Goal: Task Accomplishment & Management: Complete application form

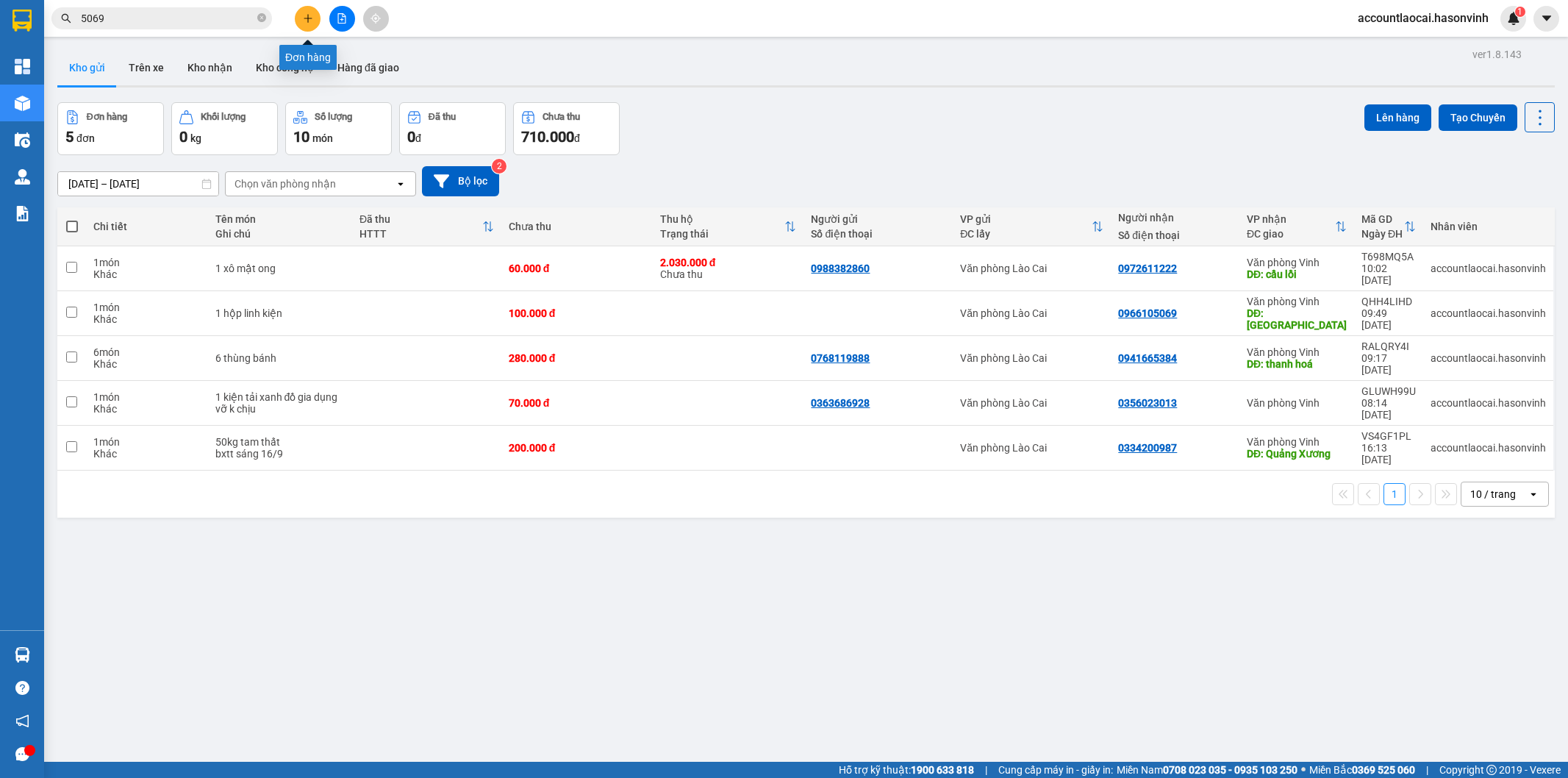
click at [310, 19] on icon "plus" at bounding box center [308, 18] width 11 height 11
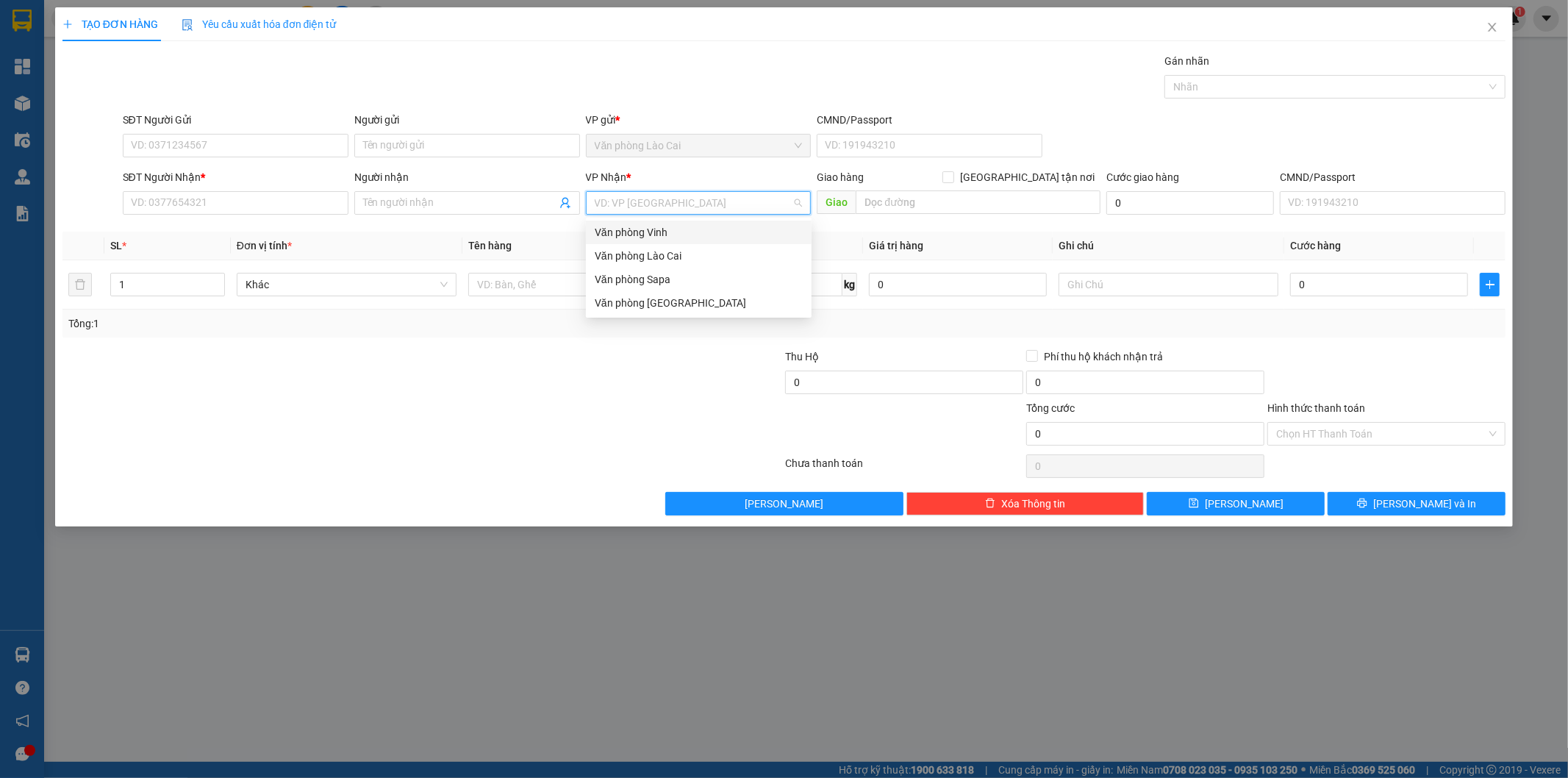
click at [608, 203] on input "search" at bounding box center [694, 203] width 198 height 22
click at [649, 230] on div "Văn phòng Vinh" at bounding box center [699, 232] width 208 height 16
click at [261, 150] on input "SĐT Người Gửi" at bounding box center [236, 145] width 226 height 23
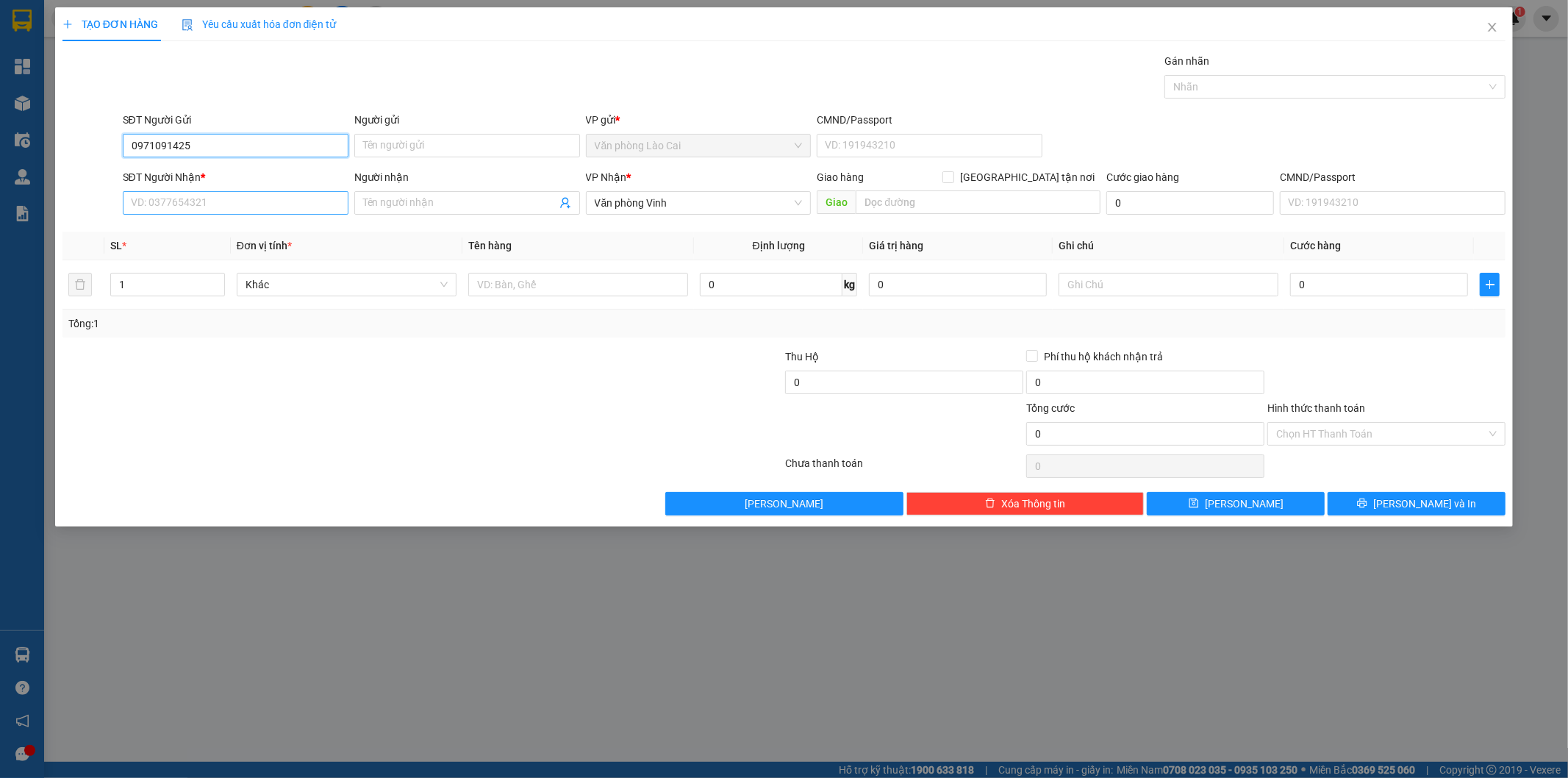
type input "0971091425"
click at [173, 209] on input "SĐT Người Nhận *" at bounding box center [236, 203] width 226 height 23
type input "0329594201"
click at [877, 204] on input "text" at bounding box center [978, 202] width 245 height 23
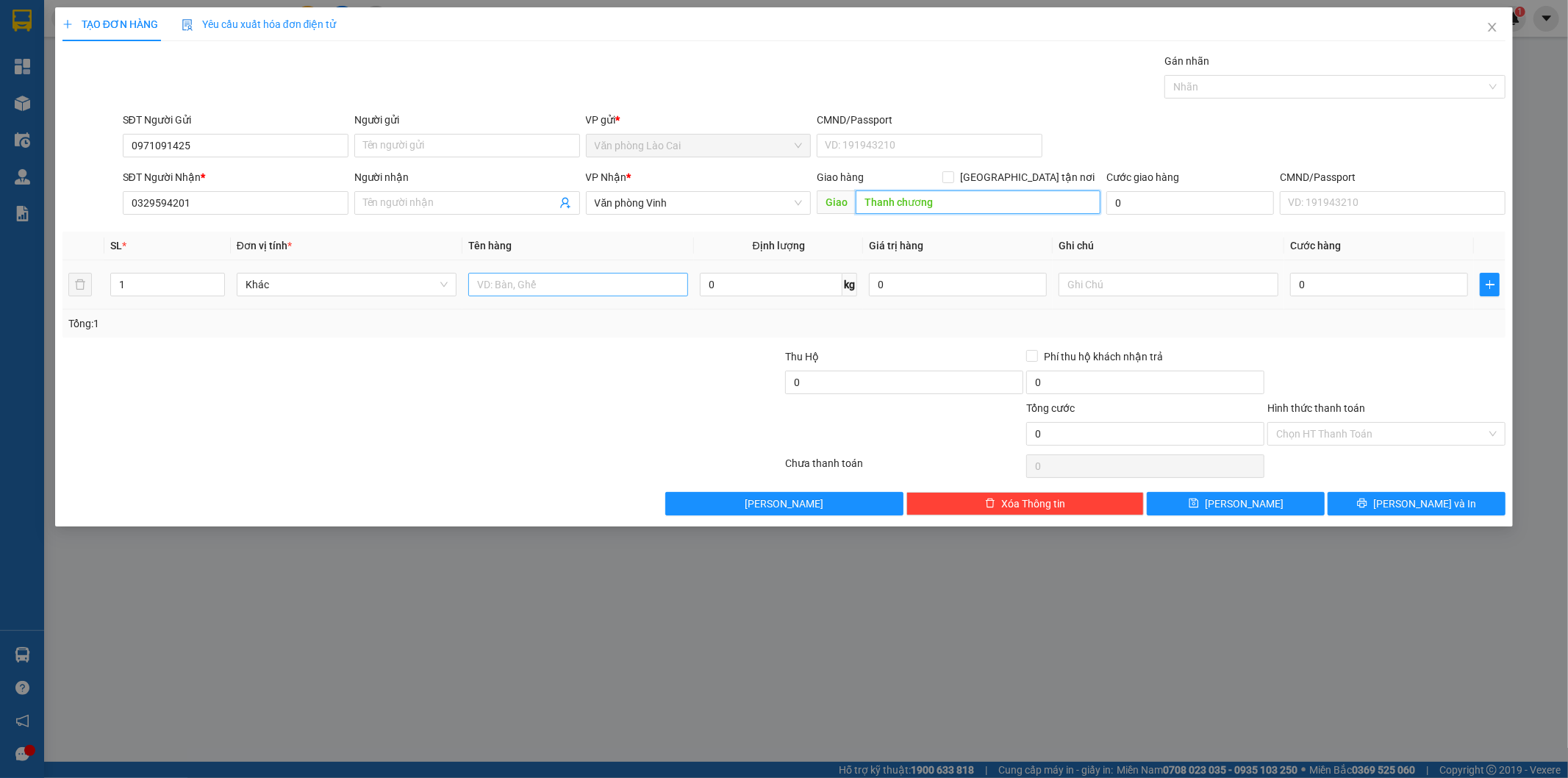
type input "Thanh chương"
click at [623, 286] on input "text" at bounding box center [578, 285] width 220 height 23
type input "1 hộp chim - chết K chịu"
click at [1141, 290] on input "text" at bounding box center [1168, 285] width 220 height 23
click at [1308, 288] on input "0" at bounding box center [1379, 285] width 178 height 23
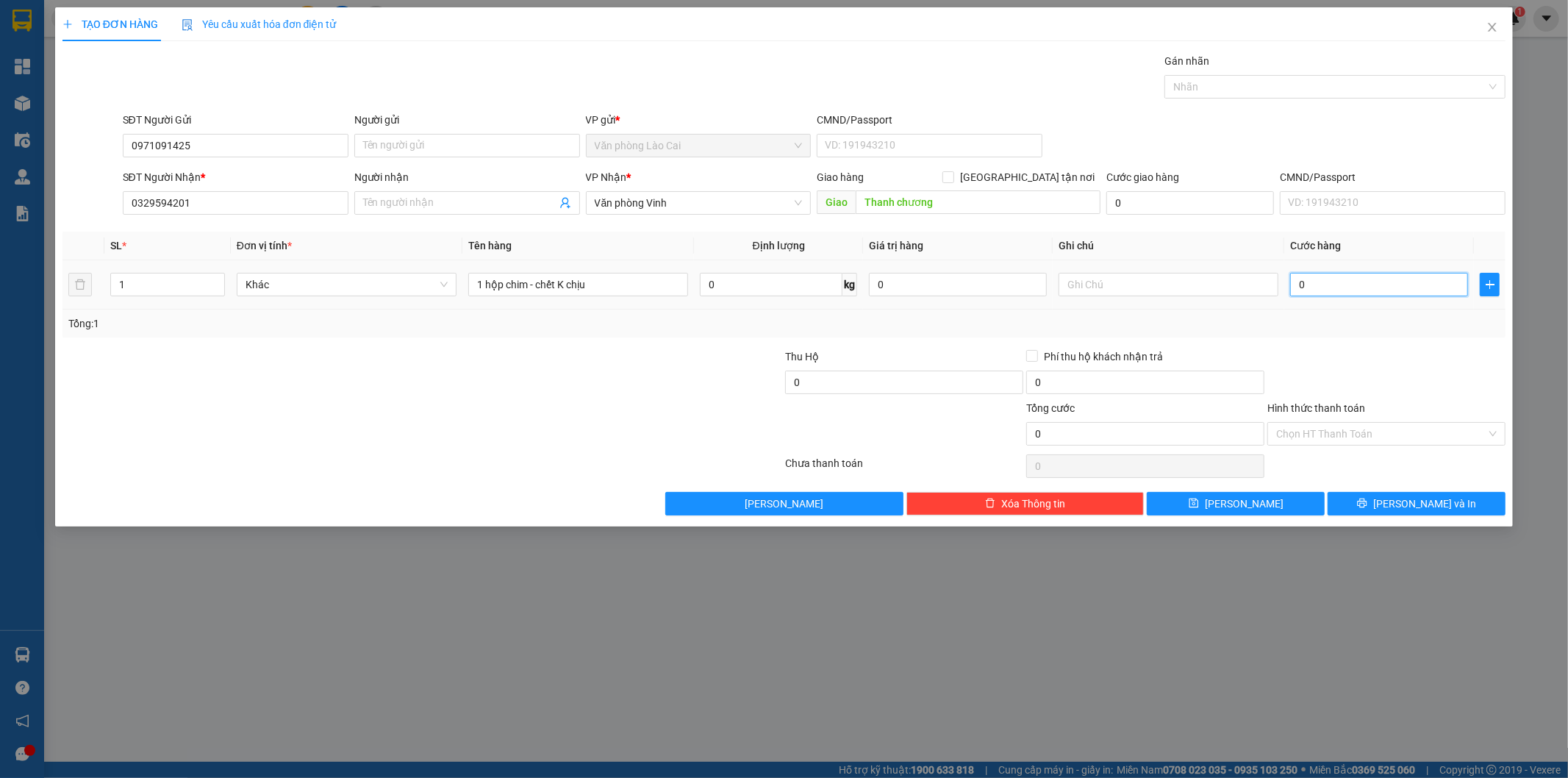
type input "1"
type input "10"
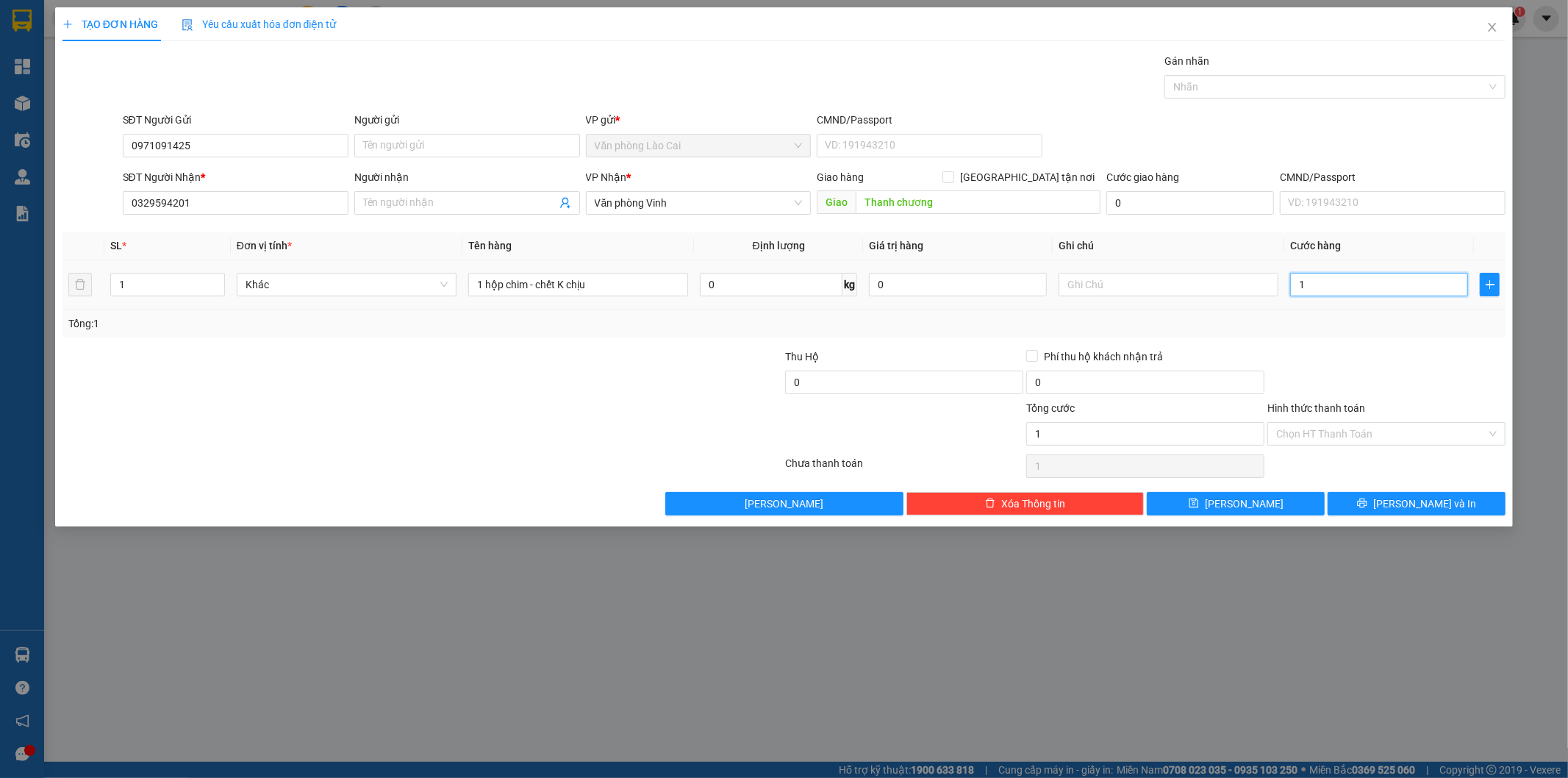
type input "10"
type input "100"
type input "1.000"
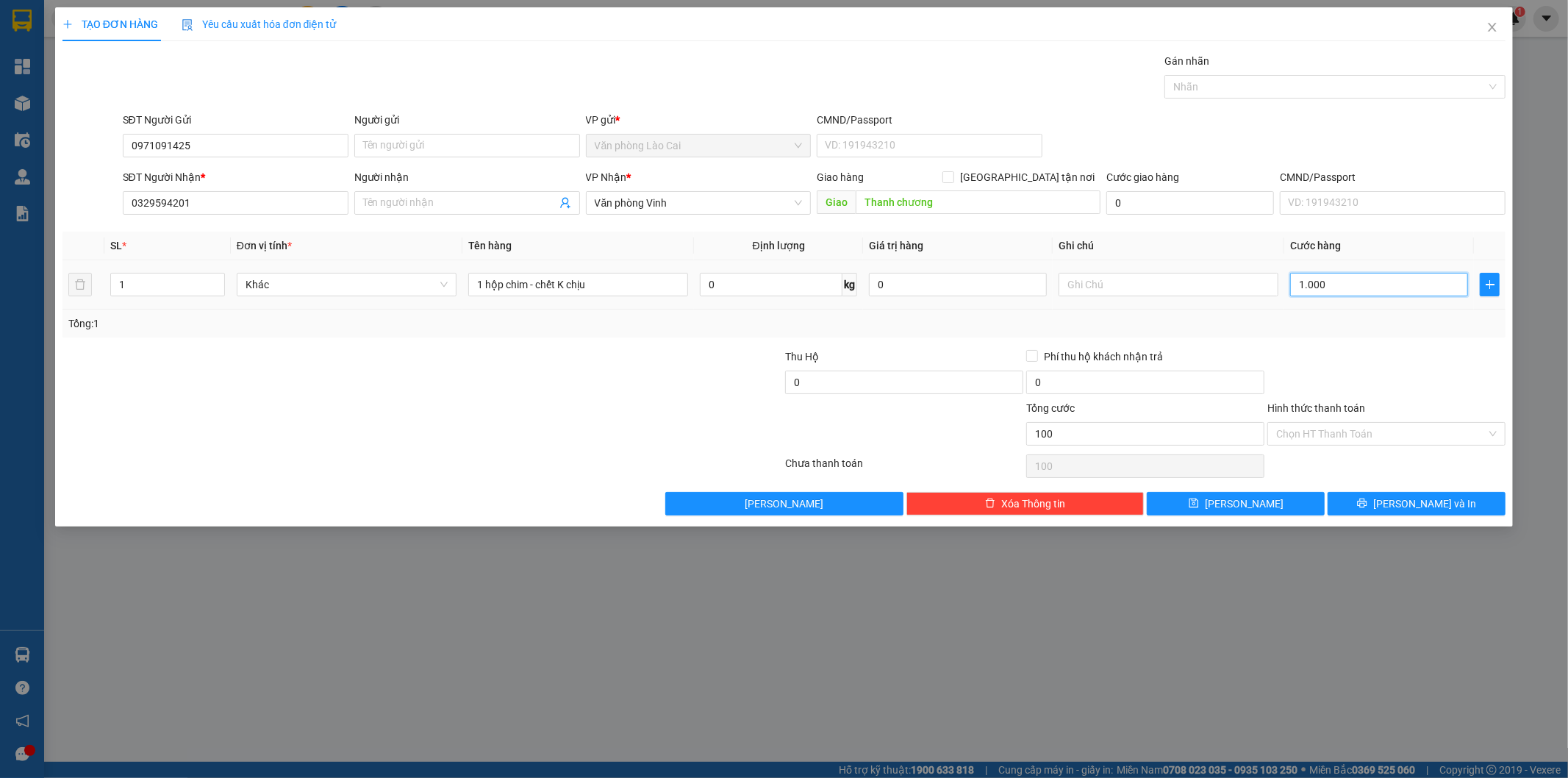
type input "1.000"
type input "10.000"
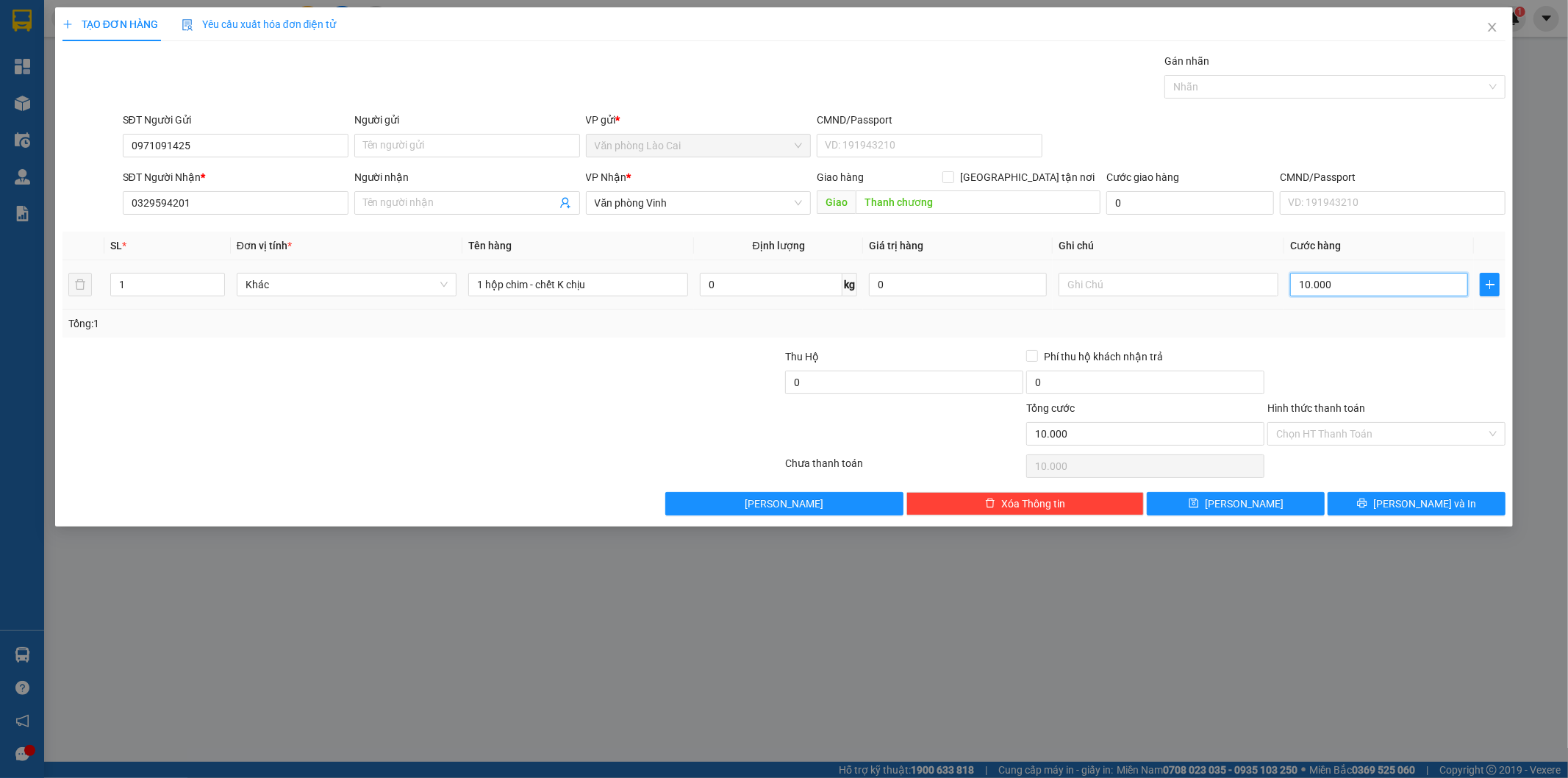
type input "100.000"
click at [1368, 495] on button "[PERSON_NAME] và In" at bounding box center [1416, 504] width 178 height 23
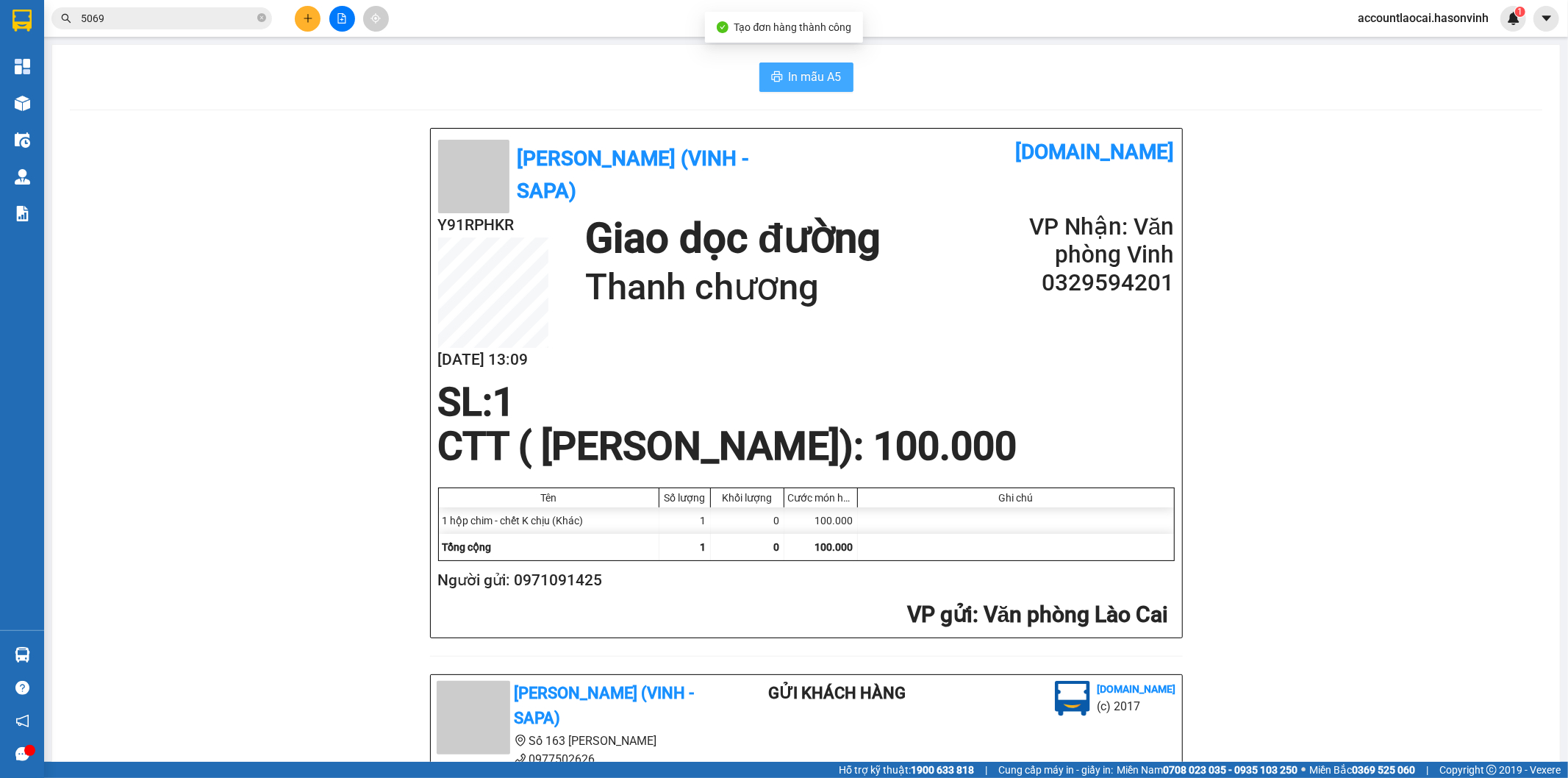
click at [812, 70] on span "In mẫu A5" at bounding box center [815, 76] width 53 height 18
